Goal: Information Seeking & Learning: Understand process/instructions

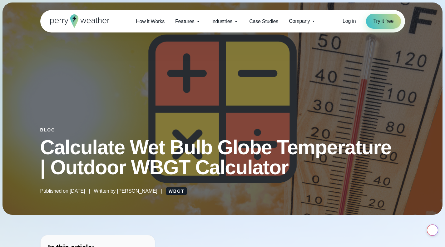
select select "***"
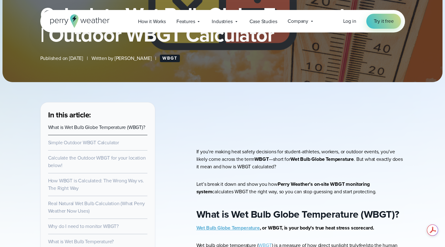
scroll to position [187, 0]
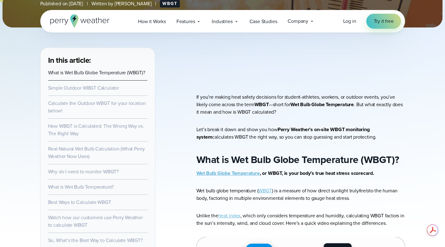
click at [312, 114] on p "If you’re making heat safety decisions for student-athletes, workers, or outdoo…" at bounding box center [300, 104] width 209 height 22
click at [244, 108] on p "If you’re making heat safety decisions for student-athletes, workers, or outdoo…" at bounding box center [300, 104] width 209 height 22
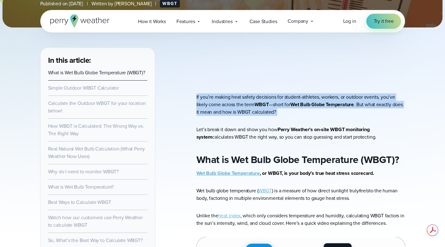
click at [244, 108] on p "If you’re making heat safety decisions for student-athletes, workers, or outdoo…" at bounding box center [300, 104] width 209 height 22
click at [256, 100] on p "If you’re making heat safety decisions for student-athletes, workers, or outdoo…" at bounding box center [300, 104] width 209 height 22
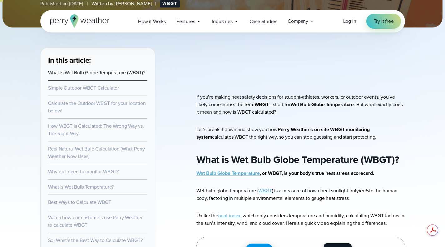
click at [281, 102] on p "If you’re making heat safety decisions for student-athletes, workers, or outdoo…" at bounding box center [300, 104] width 209 height 22
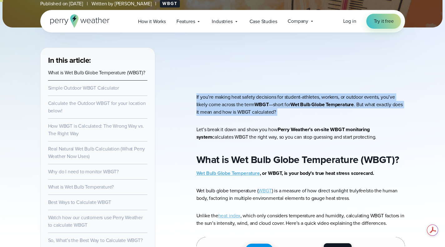
click at [281, 102] on p "If you’re making heat safety decisions for student-athletes, workers, or outdoo…" at bounding box center [300, 104] width 209 height 22
click at [273, 104] on p "If you’re making heat safety decisions for student-athletes, workers, or outdoo…" at bounding box center [300, 104] width 209 height 22
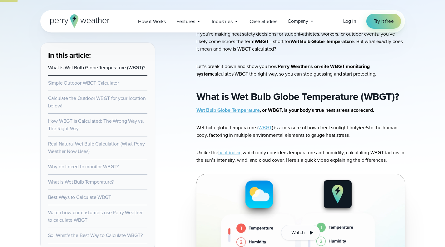
scroll to position [281, 0]
